Goal: Navigation & Orientation: Find specific page/section

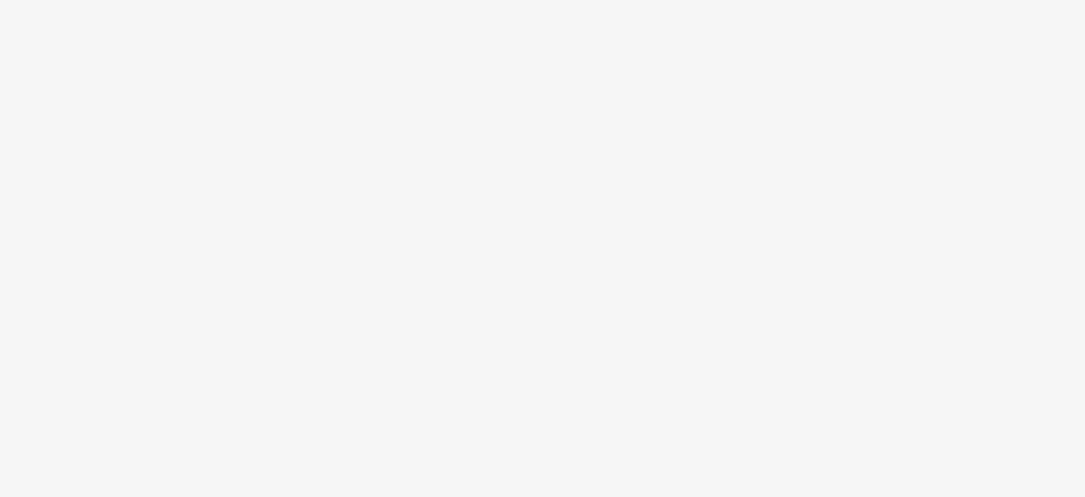
drag, startPoint x: 761, startPoint y: 125, endPoint x: 746, endPoint y: 132, distance: 17.1
